Goal: Information Seeking & Learning: Learn about a topic

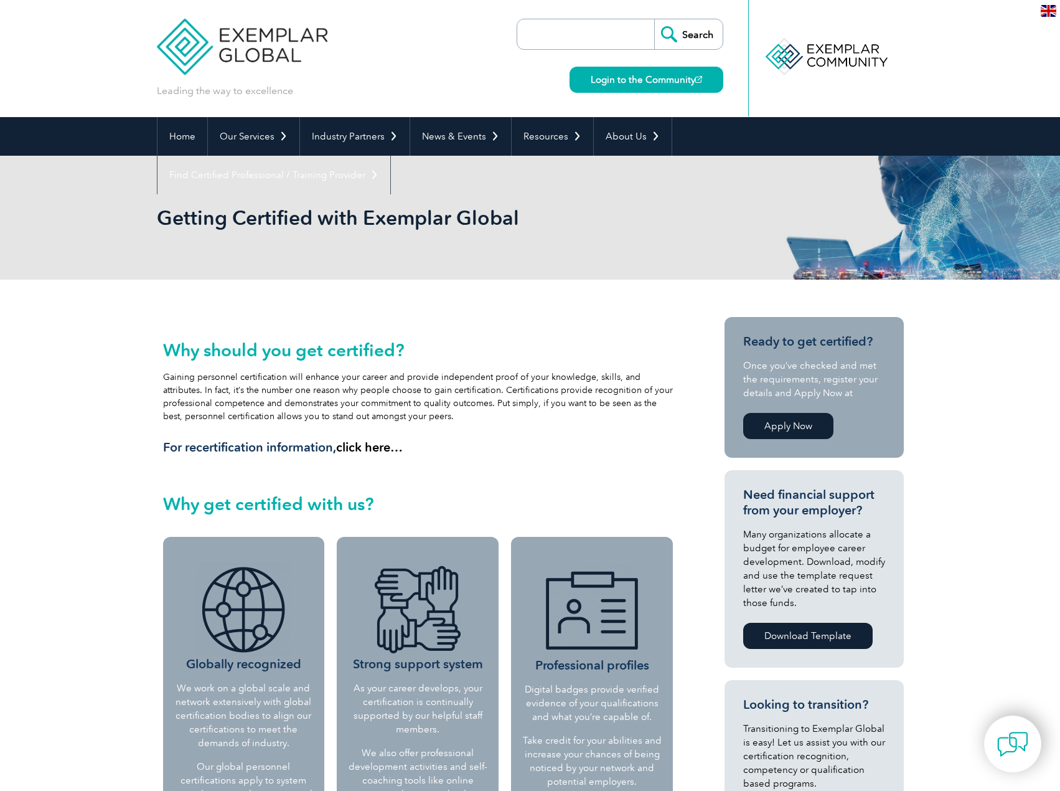
drag, startPoint x: 351, startPoint y: 372, endPoint x: 489, endPoint y: 417, distance: 145.3
click at [489, 417] on div "Why should you get certified? Gaining personnel certification will enhance your…" at bounding box center [418, 397] width 511 height 115
click at [487, 418] on div "Why should you get certified? Gaining personnel certification will enhance your…" at bounding box center [418, 397] width 511 height 115
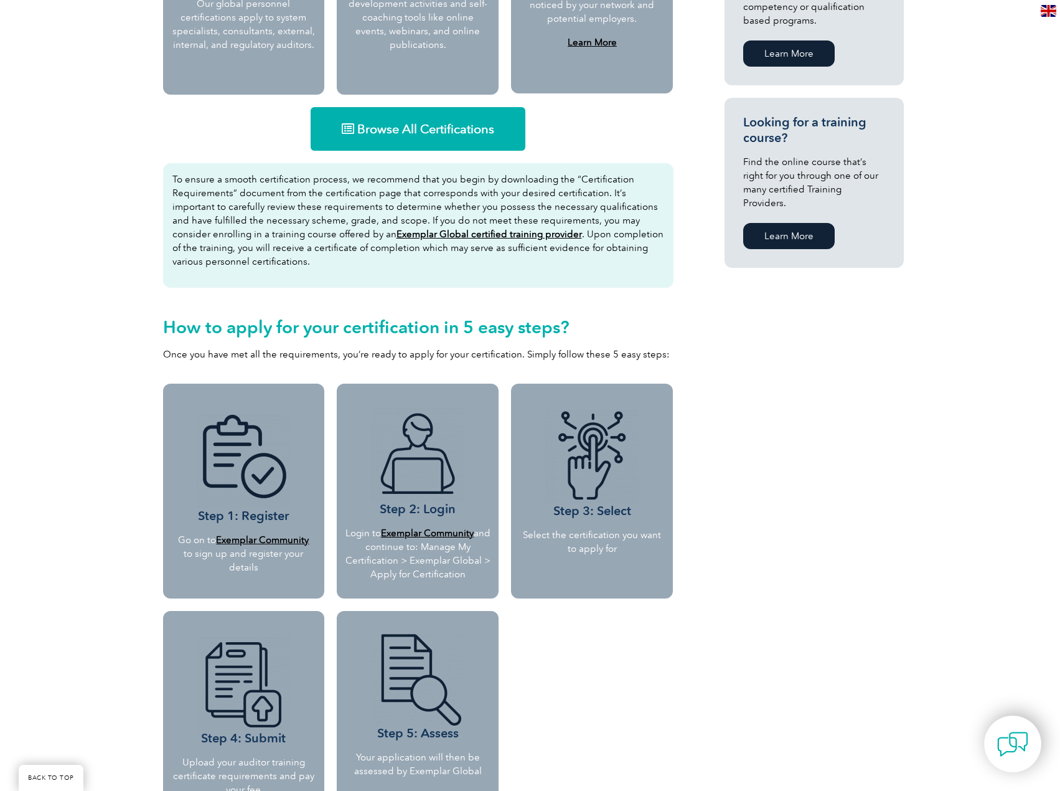
scroll to position [560, 0]
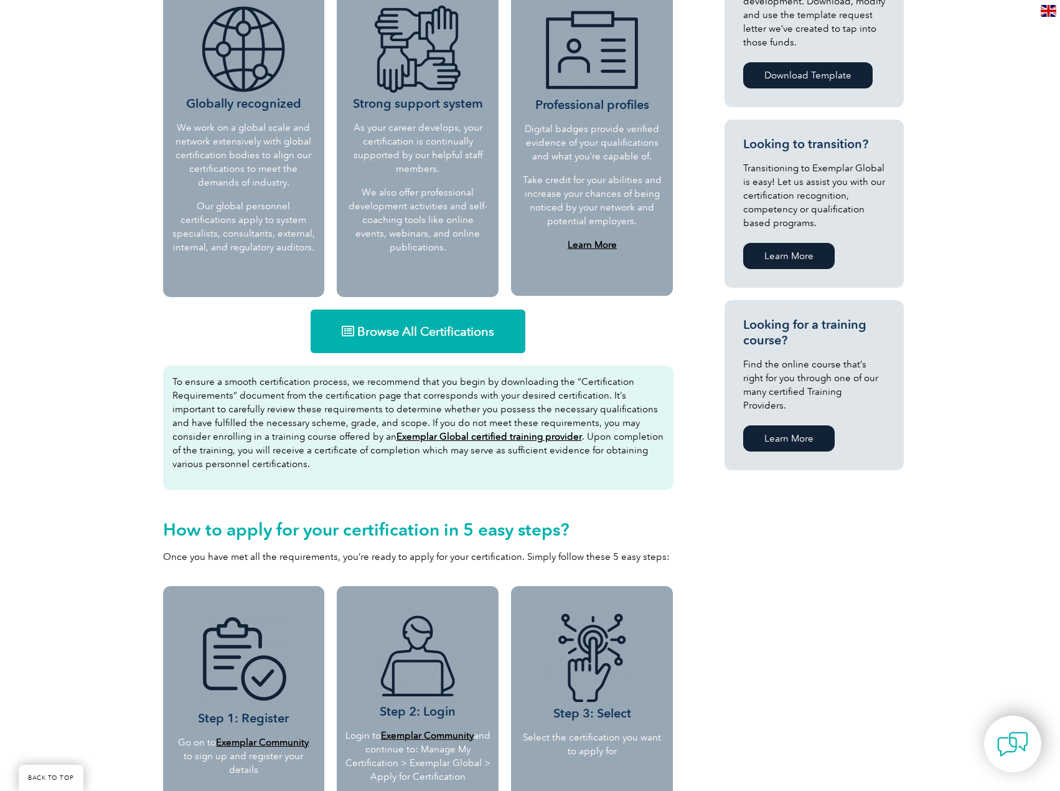
click at [408, 343] on link "Browse All Certifications" at bounding box center [418, 331] width 215 height 44
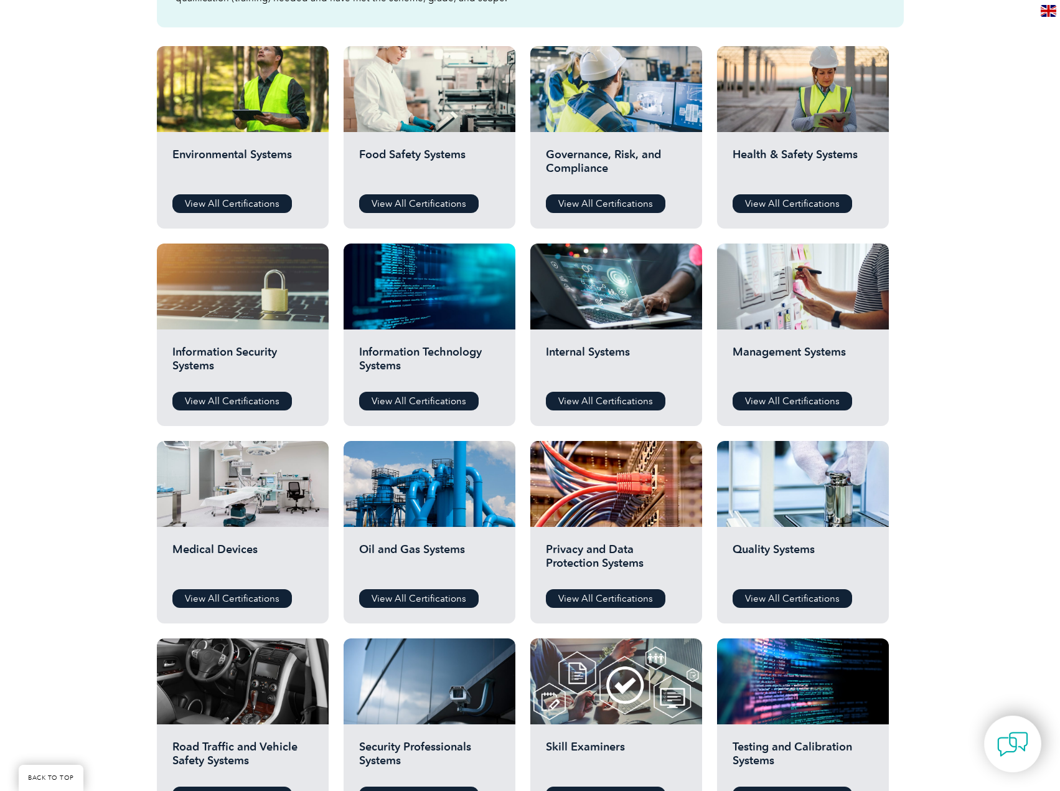
scroll to position [311, 0]
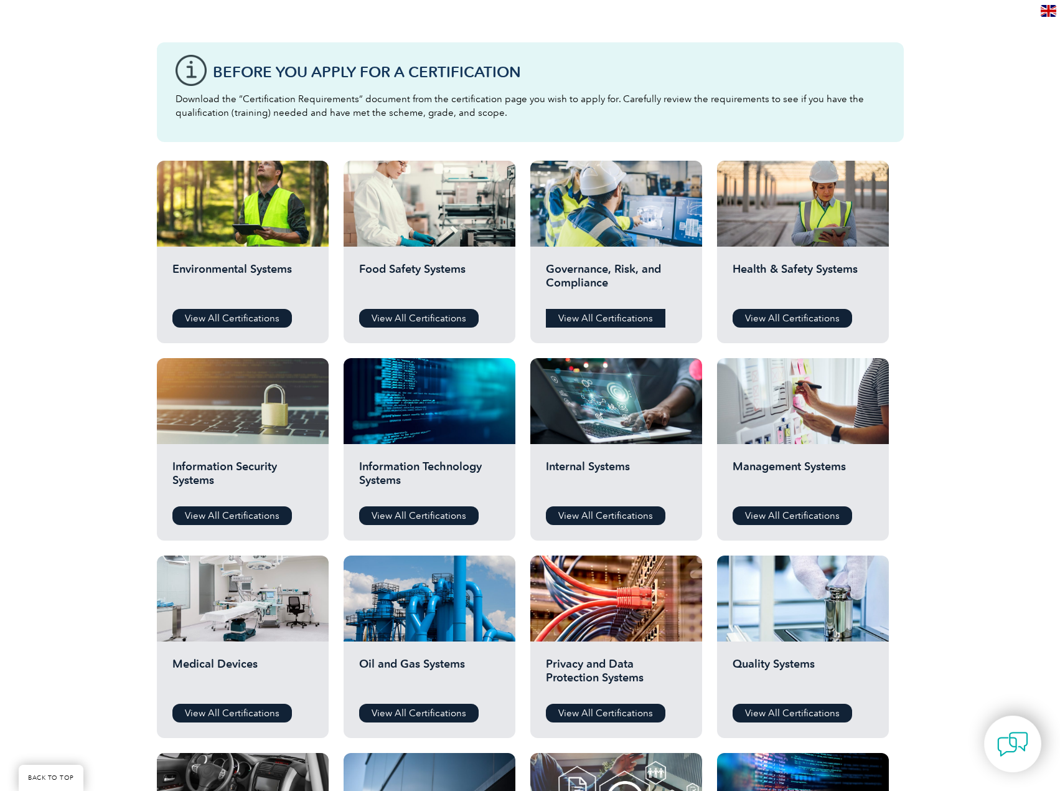
click at [608, 311] on link "View All Certifications" at bounding box center [606, 318] width 120 height 19
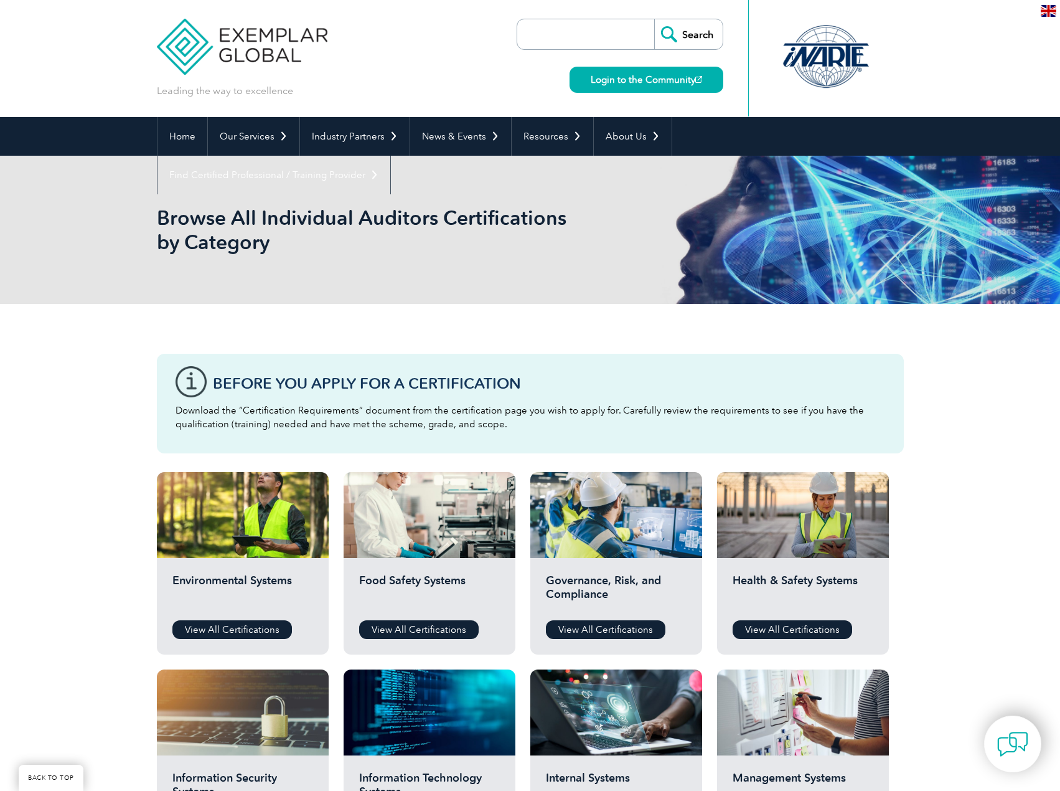
scroll to position [311, 0]
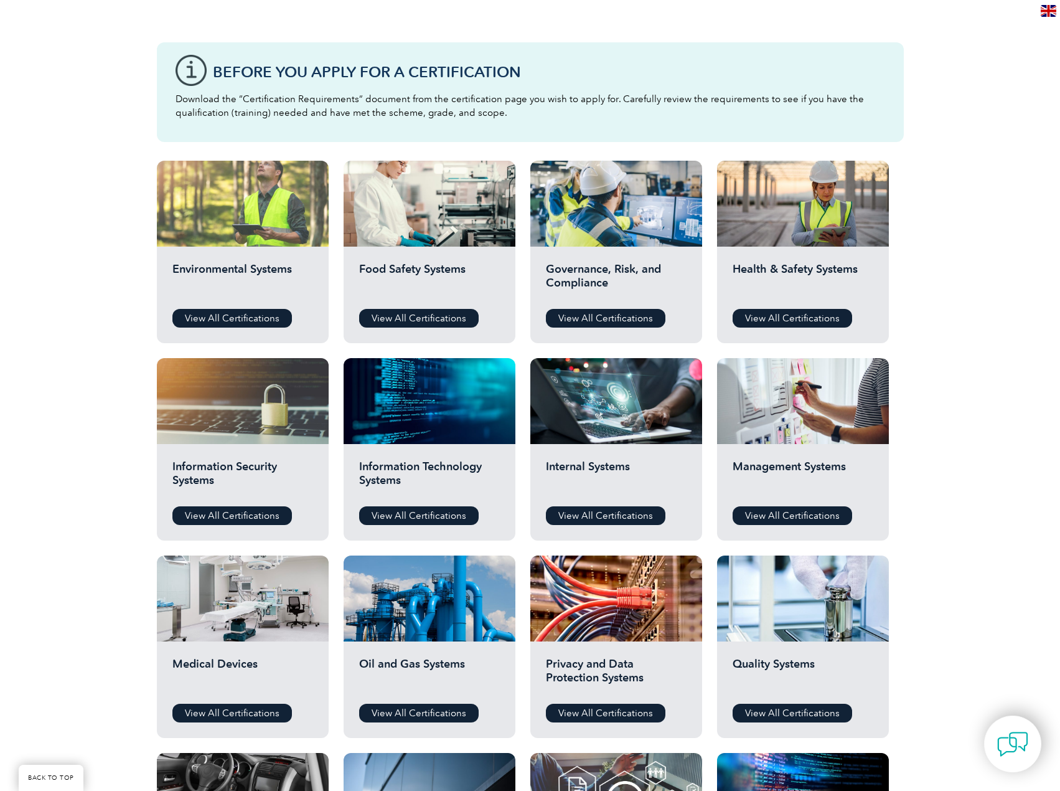
click at [279, 232] on div at bounding box center [243, 204] width 172 height 86
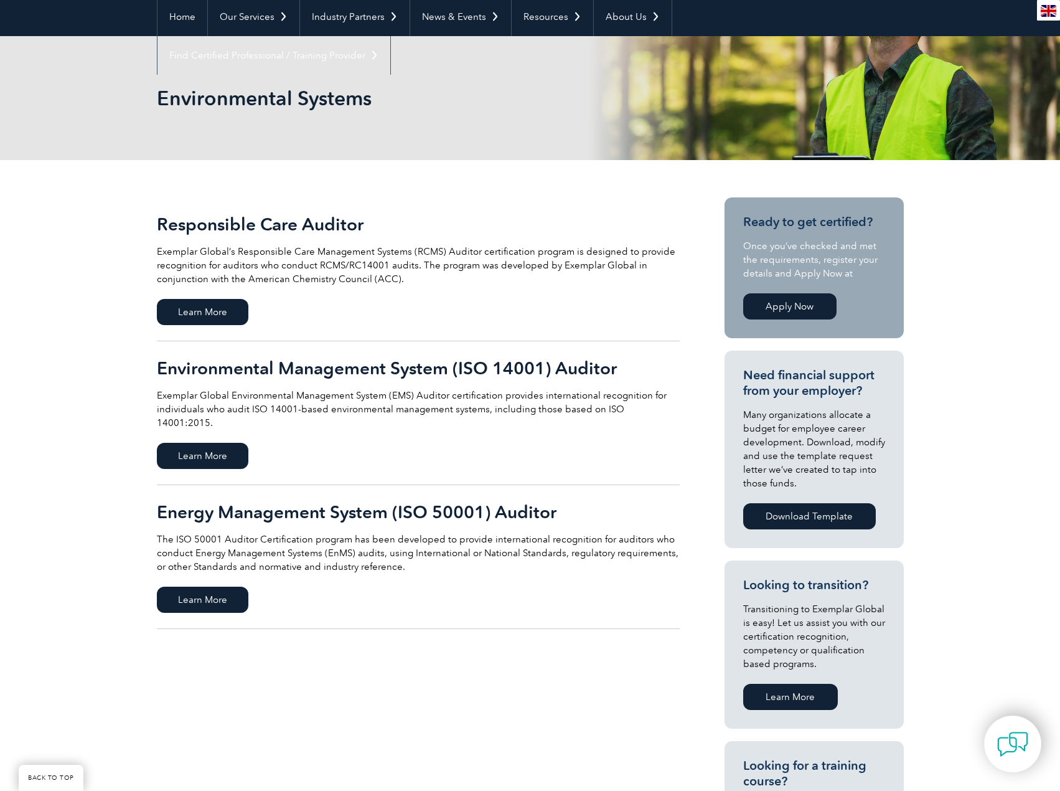
scroll to position [125, 0]
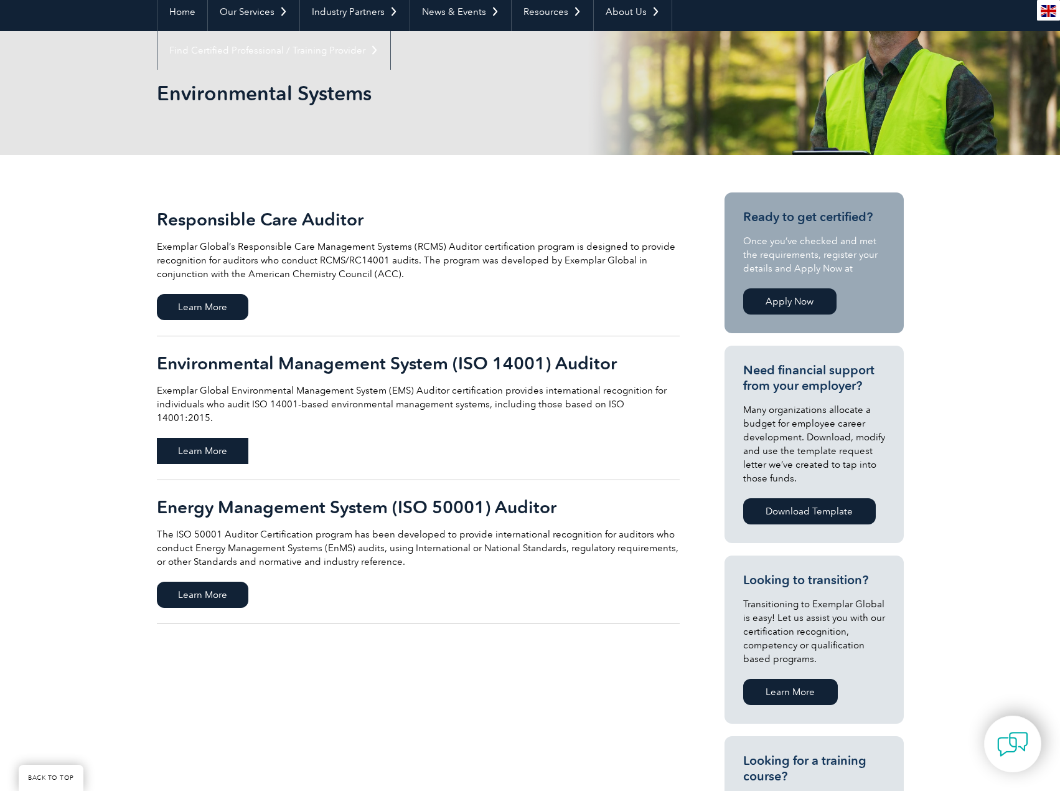
click at [188, 440] on span "Learn More" at bounding box center [203, 451] width 92 height 26
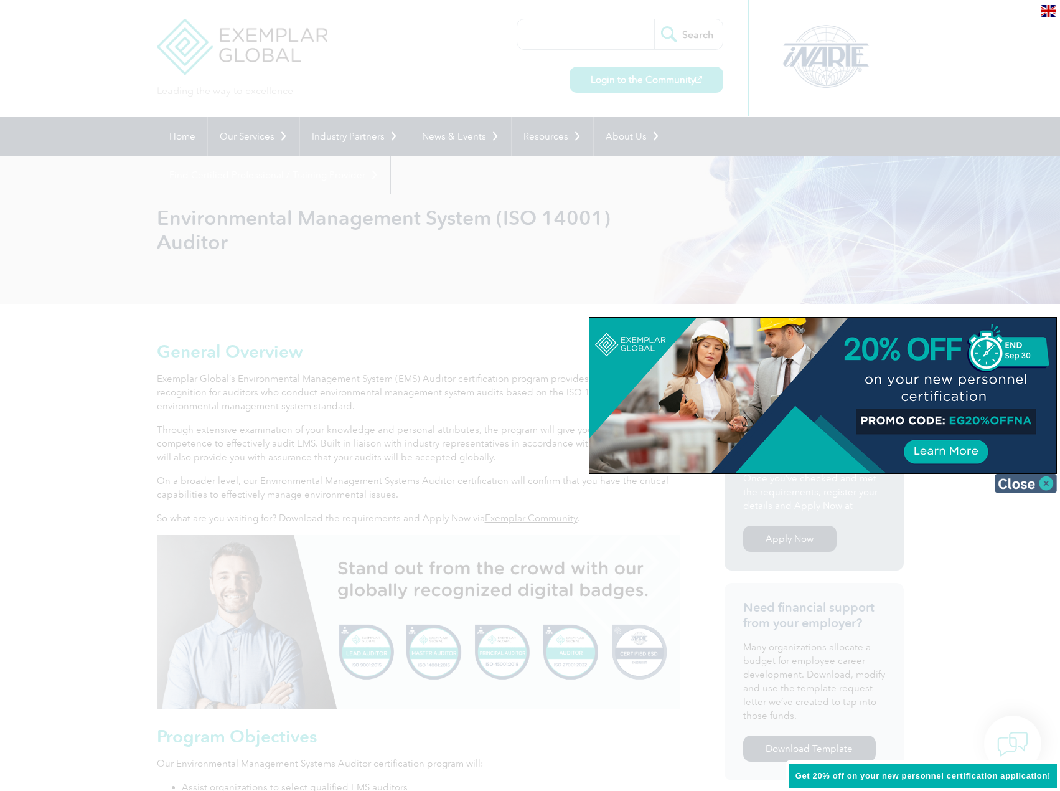
click at [1026, 489] on img at bounding box center [1026, 483] width 62 height 19
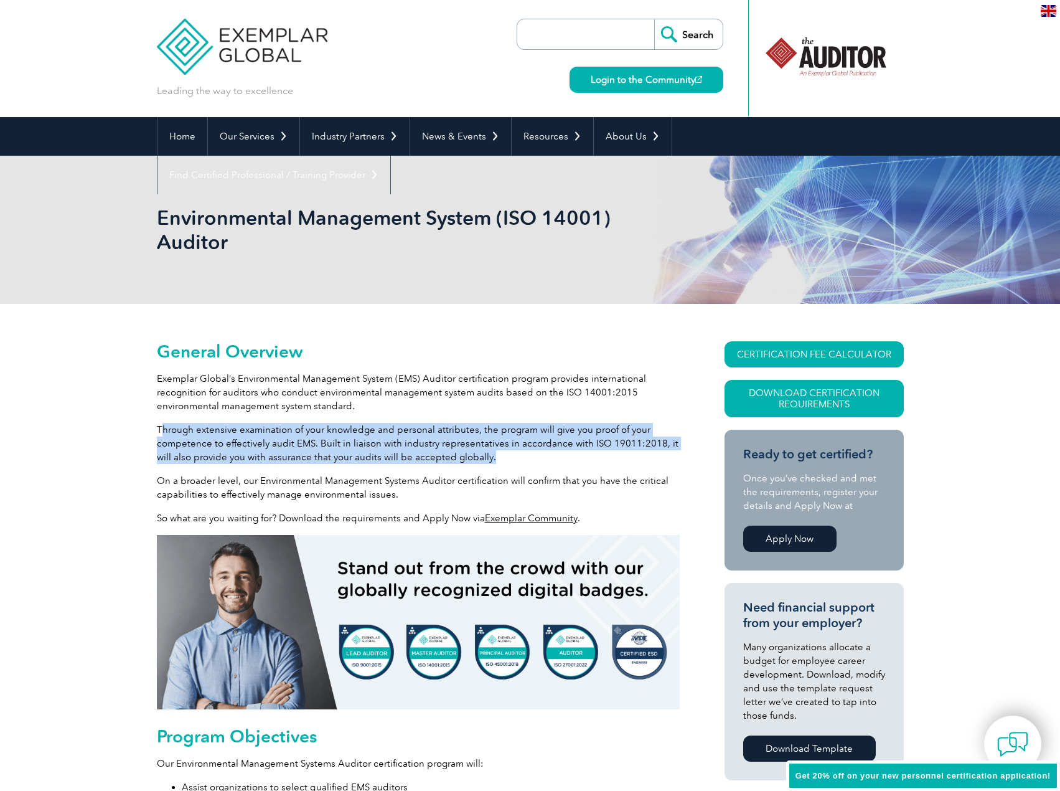
drag, startPoint x: 164, startPoint y: 428, endPoint x: 502, endPoint y: 457, distance: 339.3
click at [502, 457] on p "Through extensive examination of your knowledge and personal attributes, the pr…" at bounding box center [418, 443] width 523 height 41
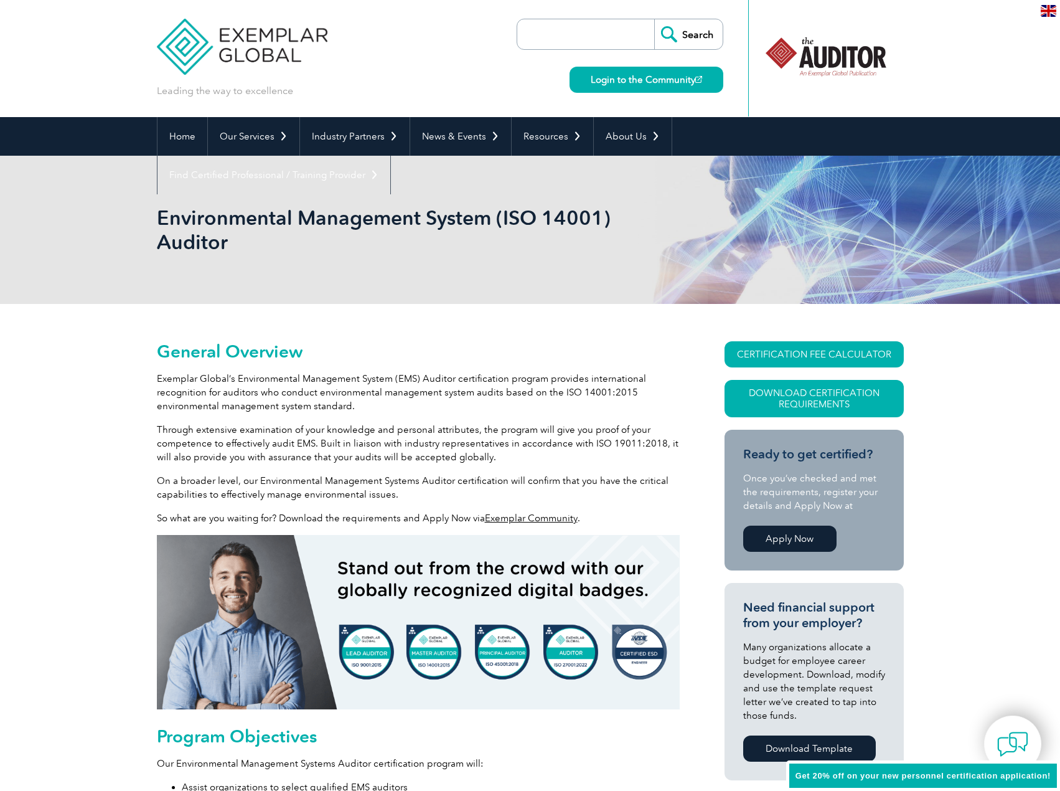
click at [264, 497] on p "On a broader level, our Environmental Management Systems Auditor certification …" at bounding box center [418, 487] width 523 height 27
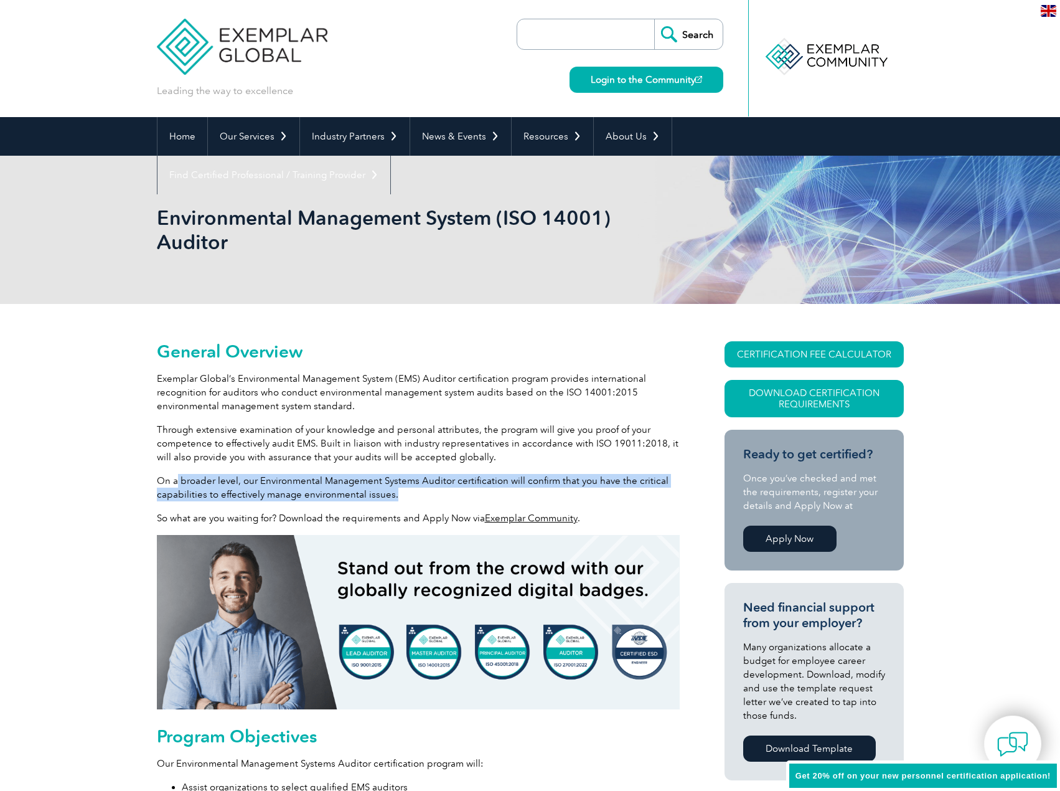
drag, startPoint x: 264, startPoint y: 476, endPoint x: 405, endPoint y: 493, distance: 141.7
click at [405, 493] on p "On a broader level, our Environmental Management Systems Auditor certification …" at bounding box center [418, 487] width 523 height 27
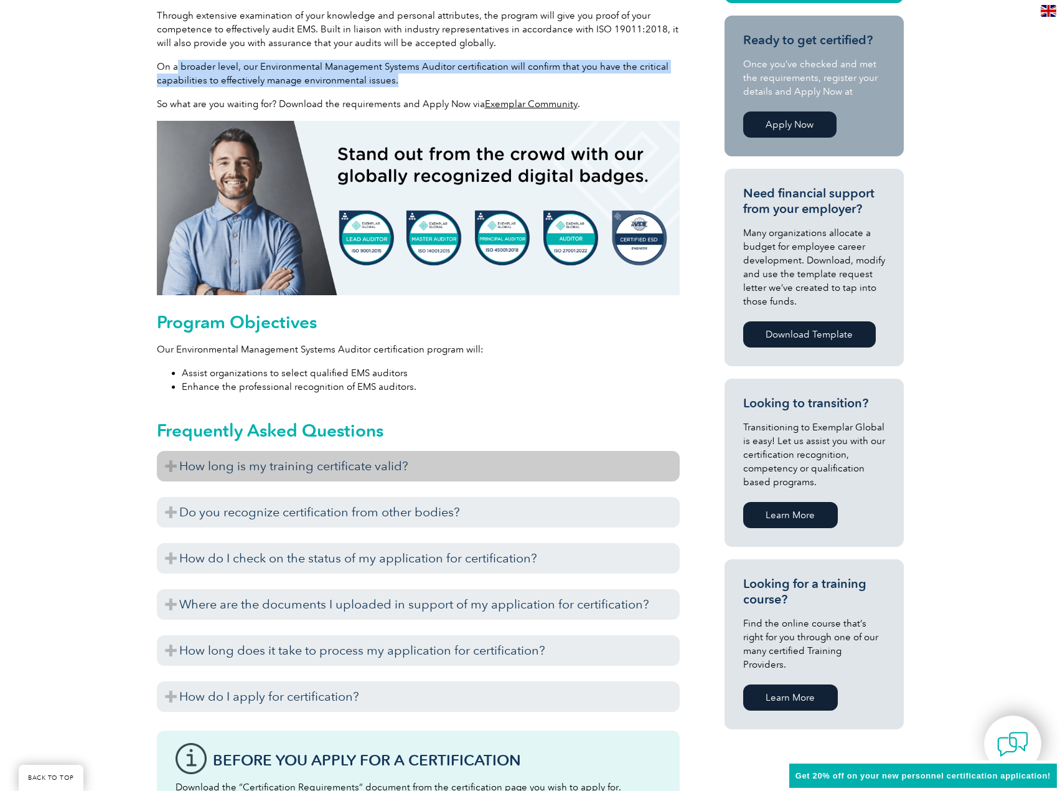
scroll to position [436, 0]
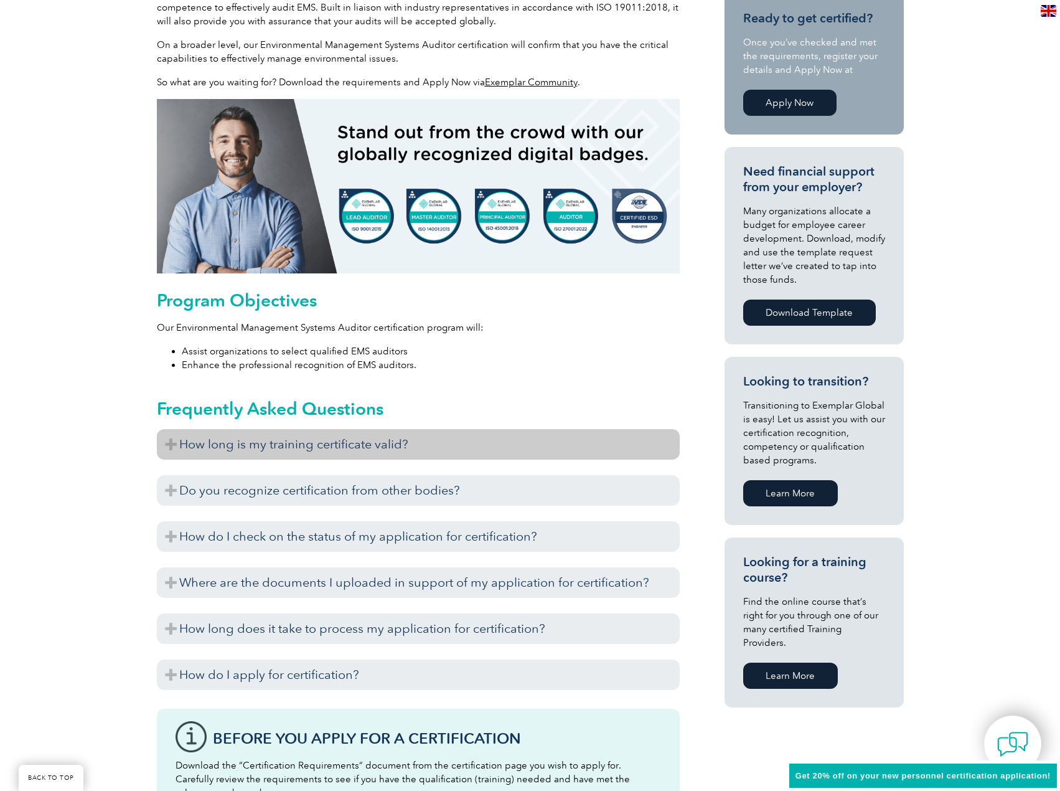
click at [396, 443] on h3 "How long is my training certificate valid?" at bounding box center [418, 444] width 523 height 31
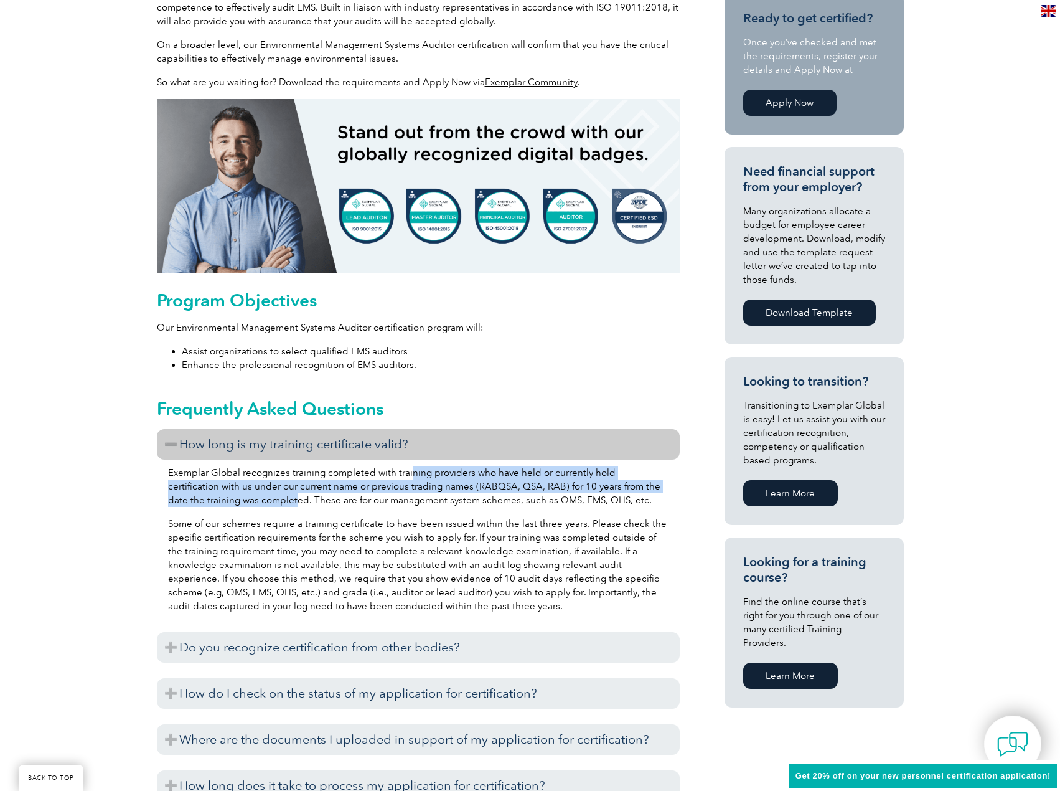
drag, startPoint x: 410, startPoint y: 477, endPoint x: 257, endPoint y: 501, distance: 154.5
click at [257, 501] on p "Exemplar Global recognizes training completed with training providers who have …" at bounding box center [418, 486] width 501 height 41
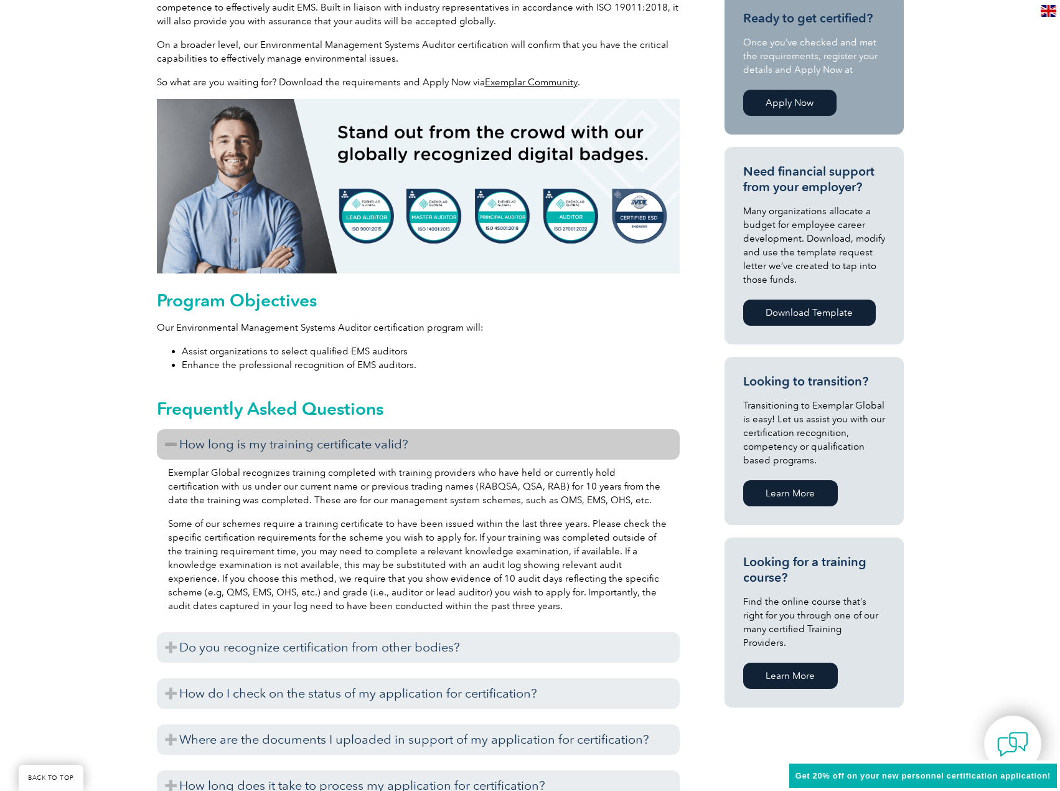
click at [290, 505] on p "Exemplar Global recognizes training completed with training providers who have …" at bounding box center [418, 486] width 501 height 41
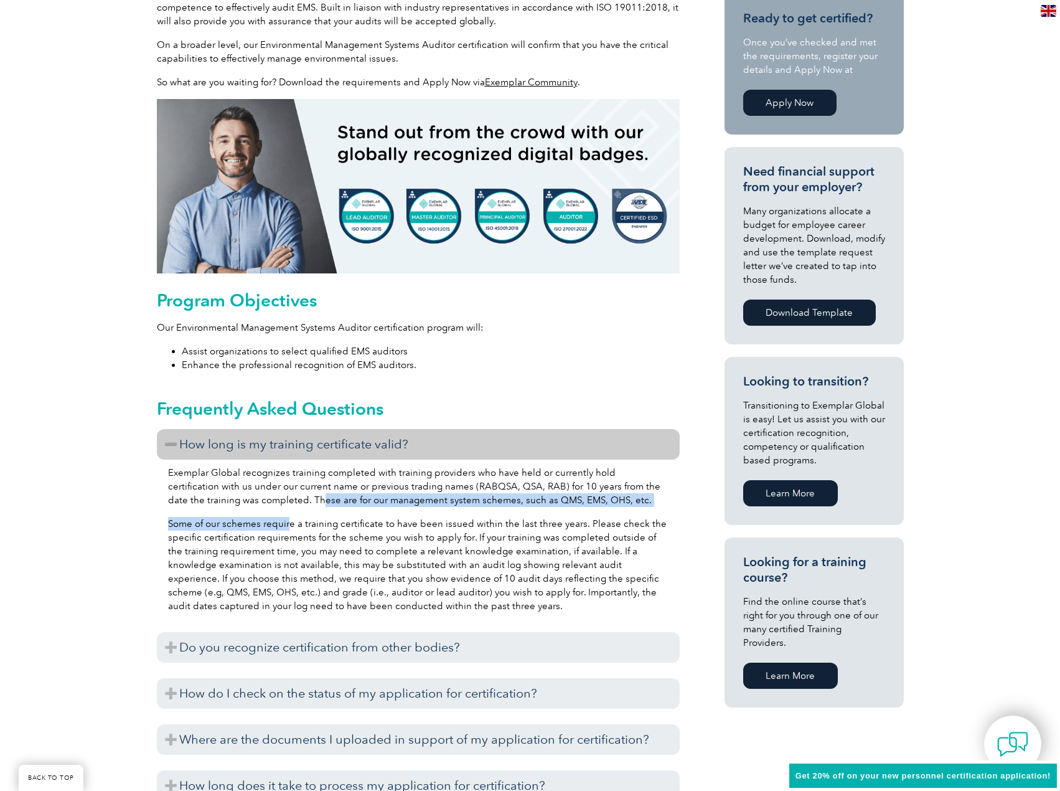
drag, startPoint x: 285, startPoint y: 498, endPoint x: 290, endPoint y: 512, distance: 14.6
click at [290, 512] on div "Exemplar Global recognizes training completed with training providers who have …" at bounding box center [418, 541] width 523 height 163
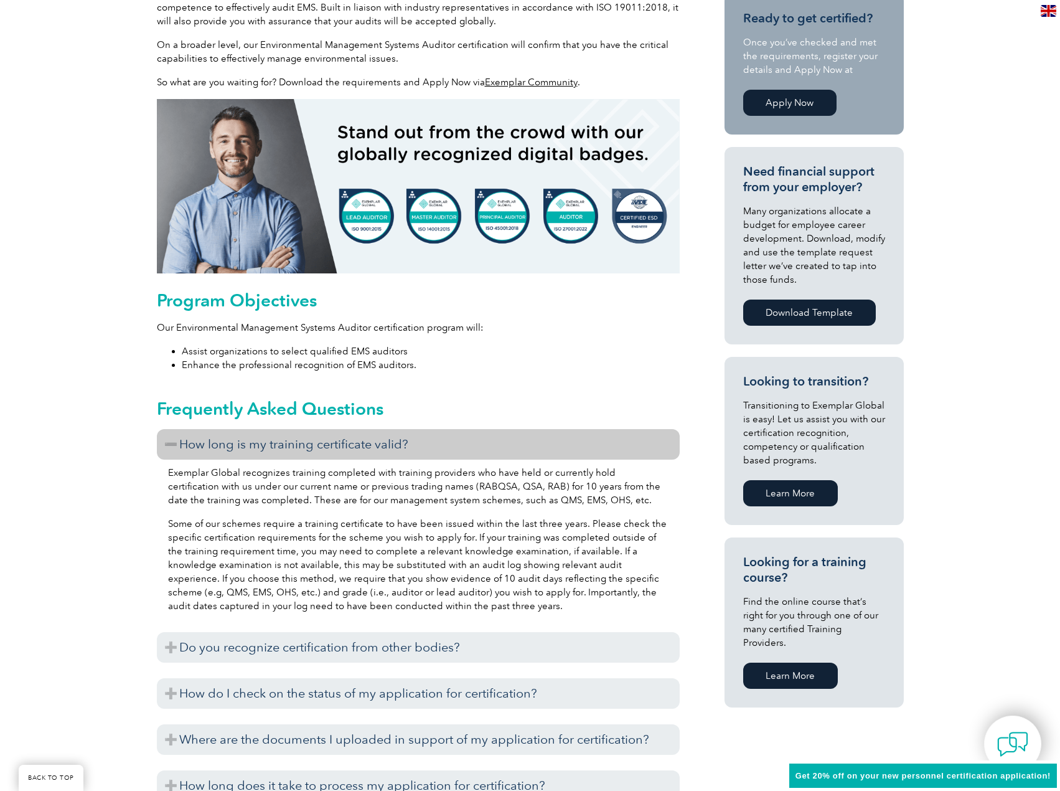
click at [308, 537] on p "Some of our schemes require a training certificate to have been issued within t…" at bounding box center [418, 565] width 501 height 96
click at [247, 447] on h3 "How long is my training certificate valid?" at bounding box center [418, 444] width 523 height 31
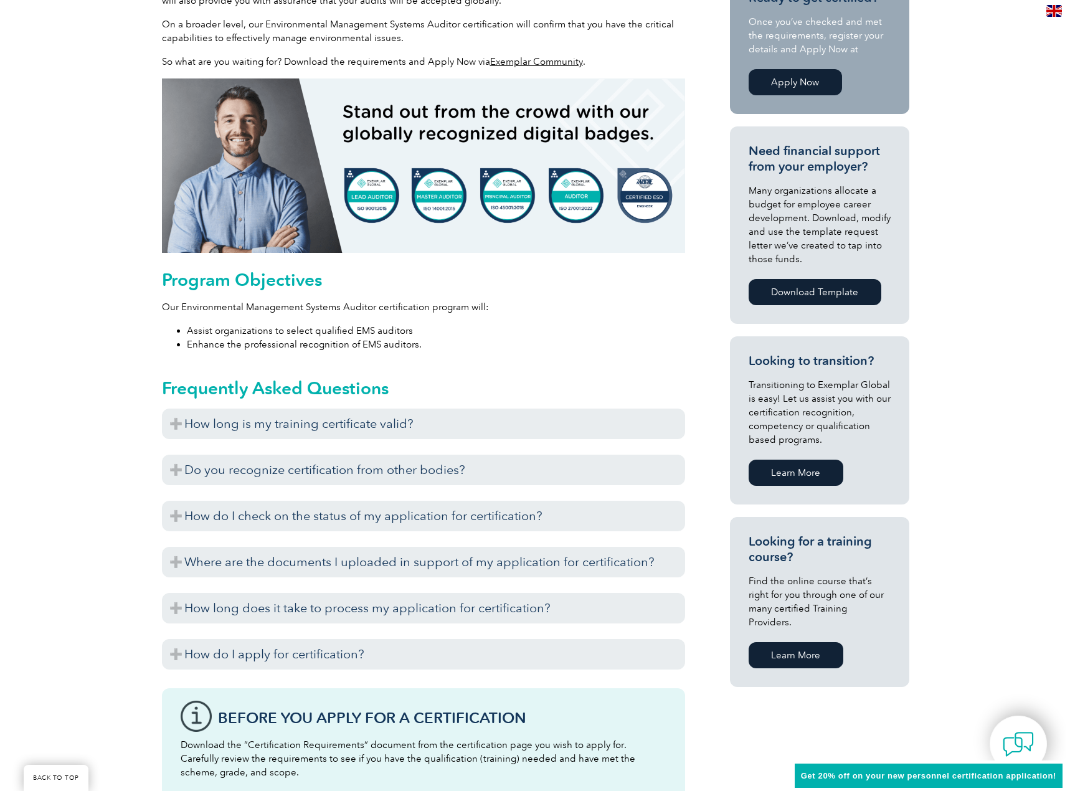
scroll to position [249, 0]
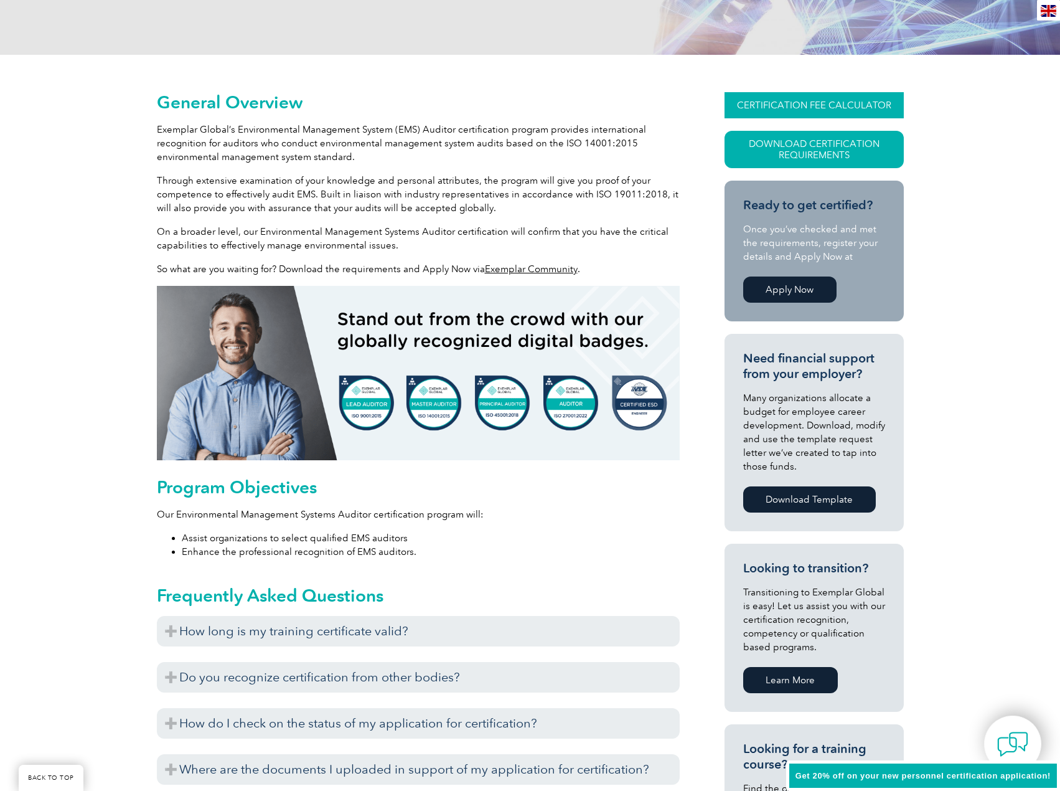
click at [808, 107] on link "CERTIFICATION FEE CALCULATOR" at bounding box center [814, 105] width 179 height 26
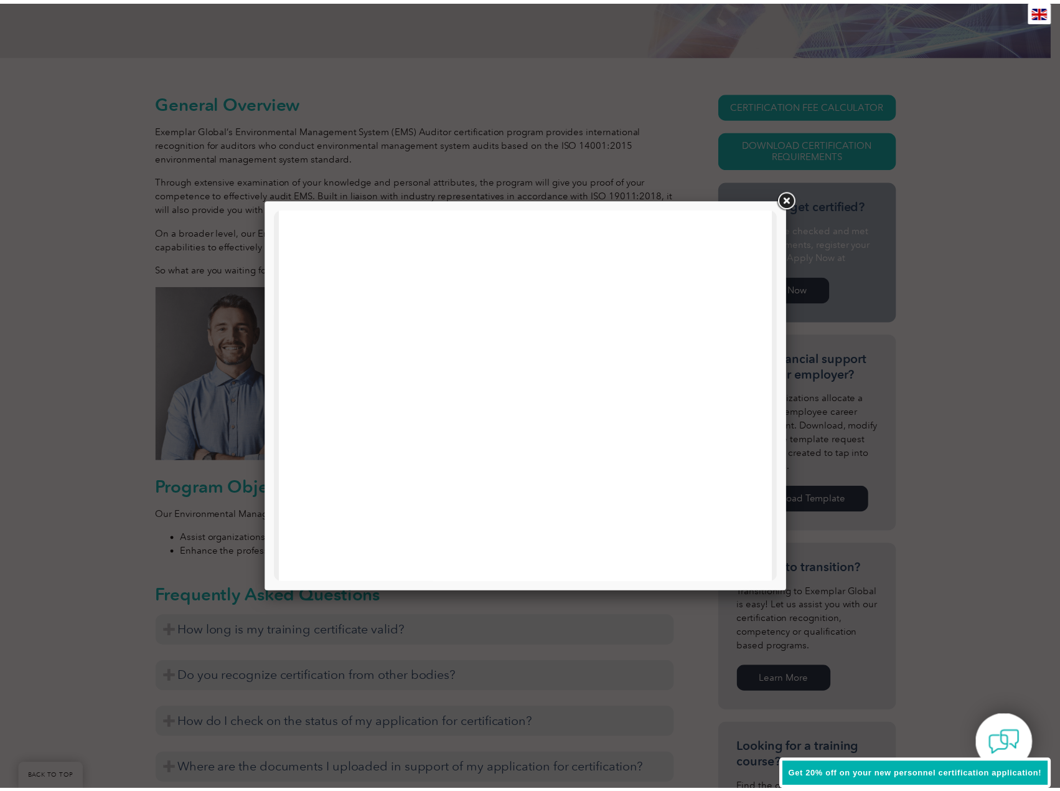
scroll to position [594, 0]
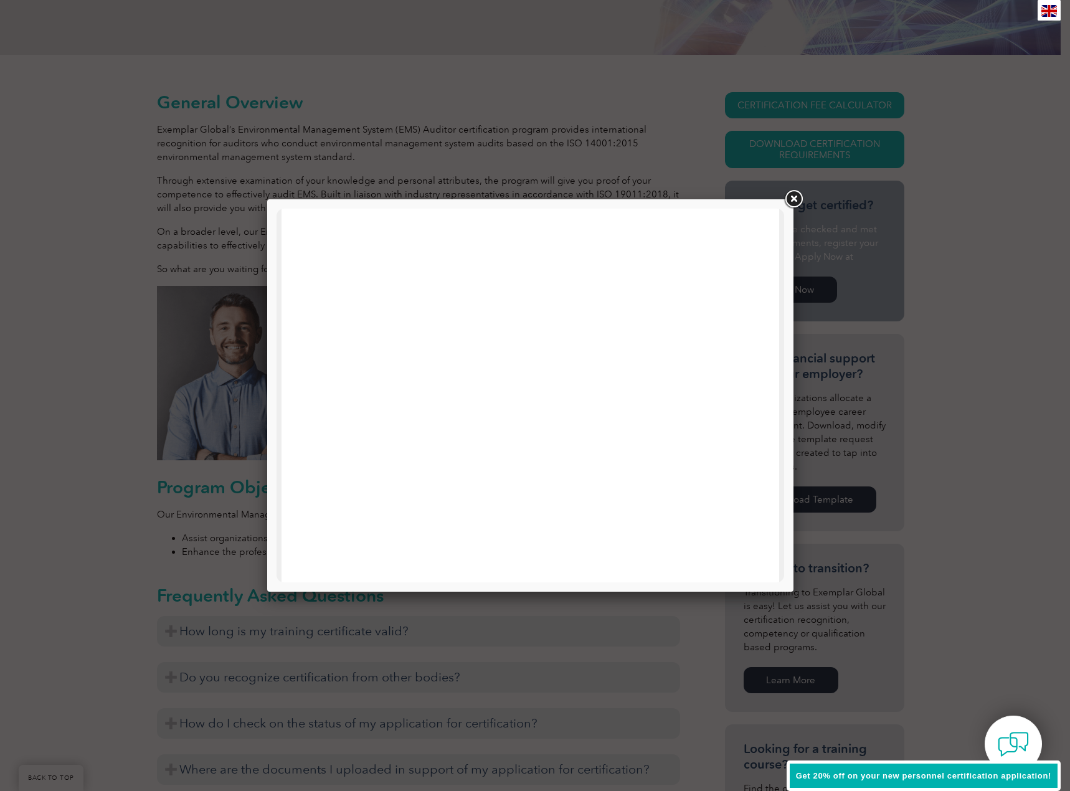
click at [798, 196] on link at bounding box center [793, 199] width 22 height 22
